Goal: Navigation & Orientation: Find specific page/section

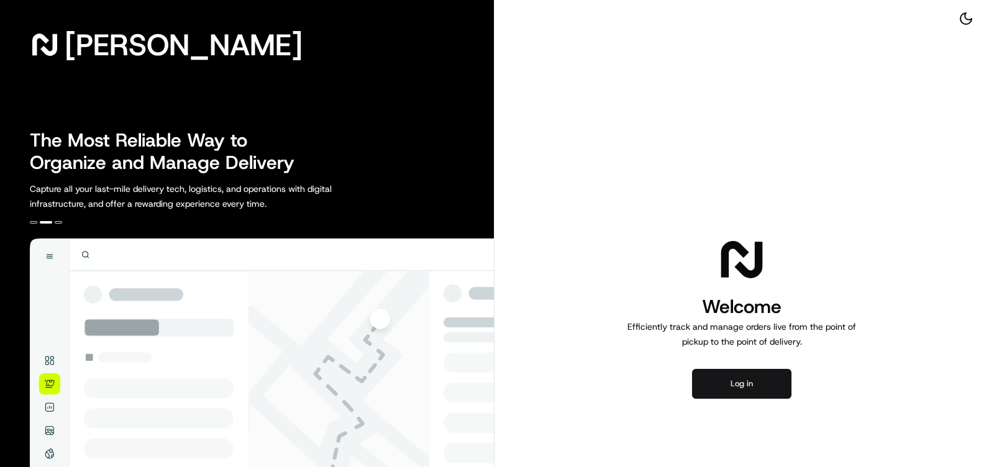
click at [726, 381] on button "Log in" at bounding box center [741, 384] width 99 height 30
click at [743, 385] on button "Log in" at bounding box center [741, 384] width 99 height 30
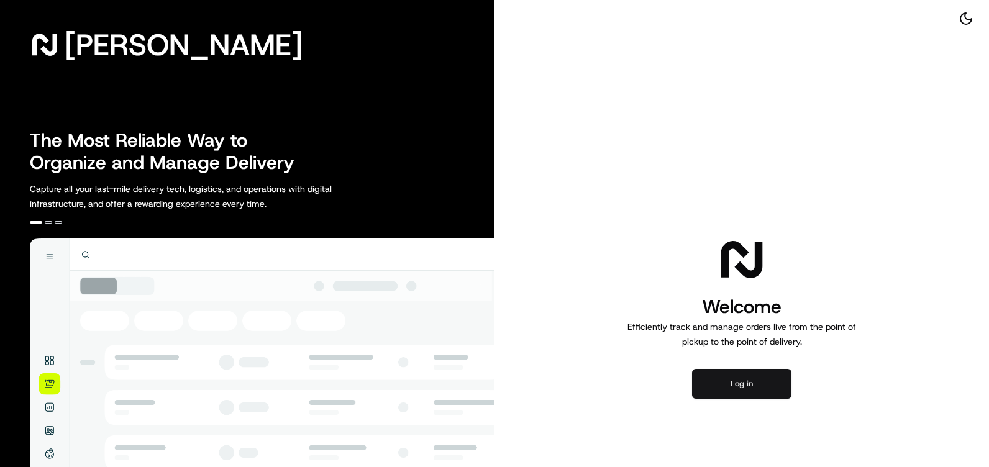
click at [773, 393] on button "Log in" at bounding box center [741, 384] width 99 height 30
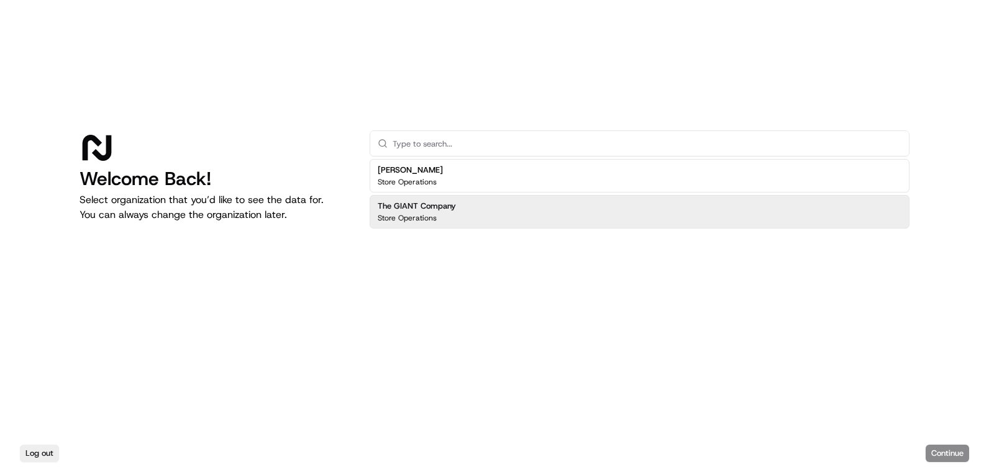
click at [589, 206] on div "The GIANT Company Store Operations" at bounding box center [640, 212] width 540 height 34
click at [933, 454] on button "Continue" at bounding box center [947, 453] width 43 height 17
